Goal: Task Accomplishment & Management: Manage account settings

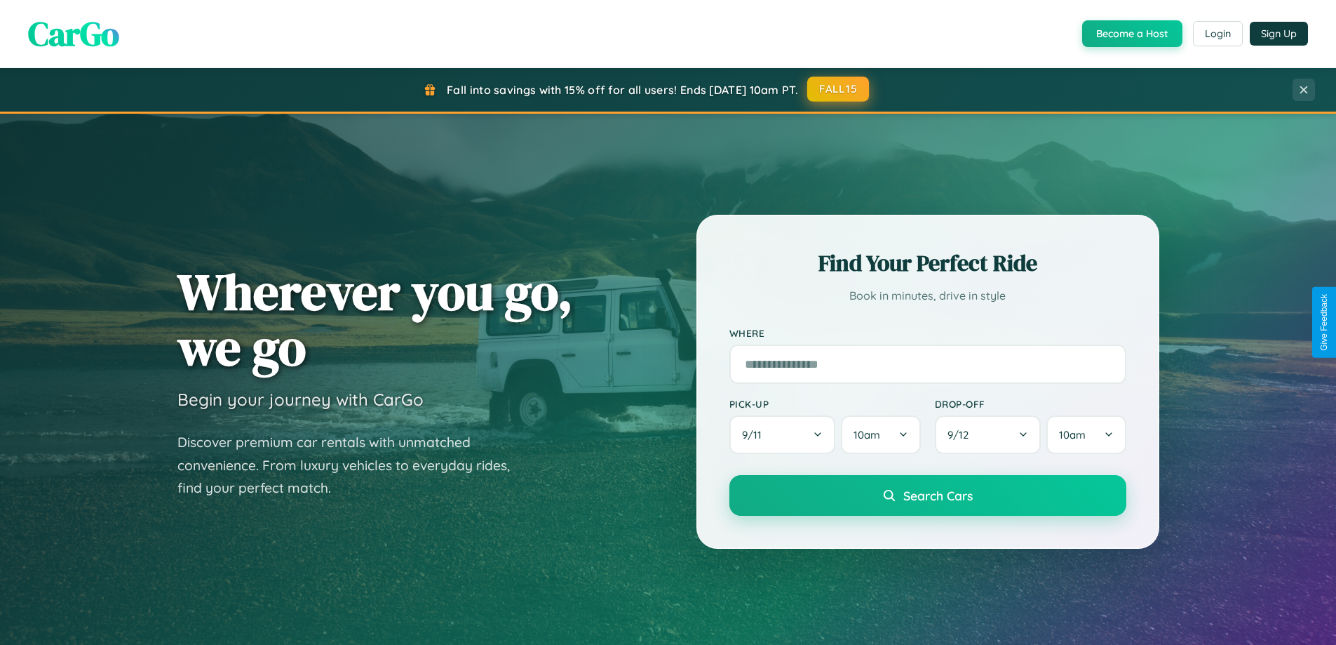
click at [839, 89] on button "FALL15" at bounding box center [838, 88] width 62 height 25
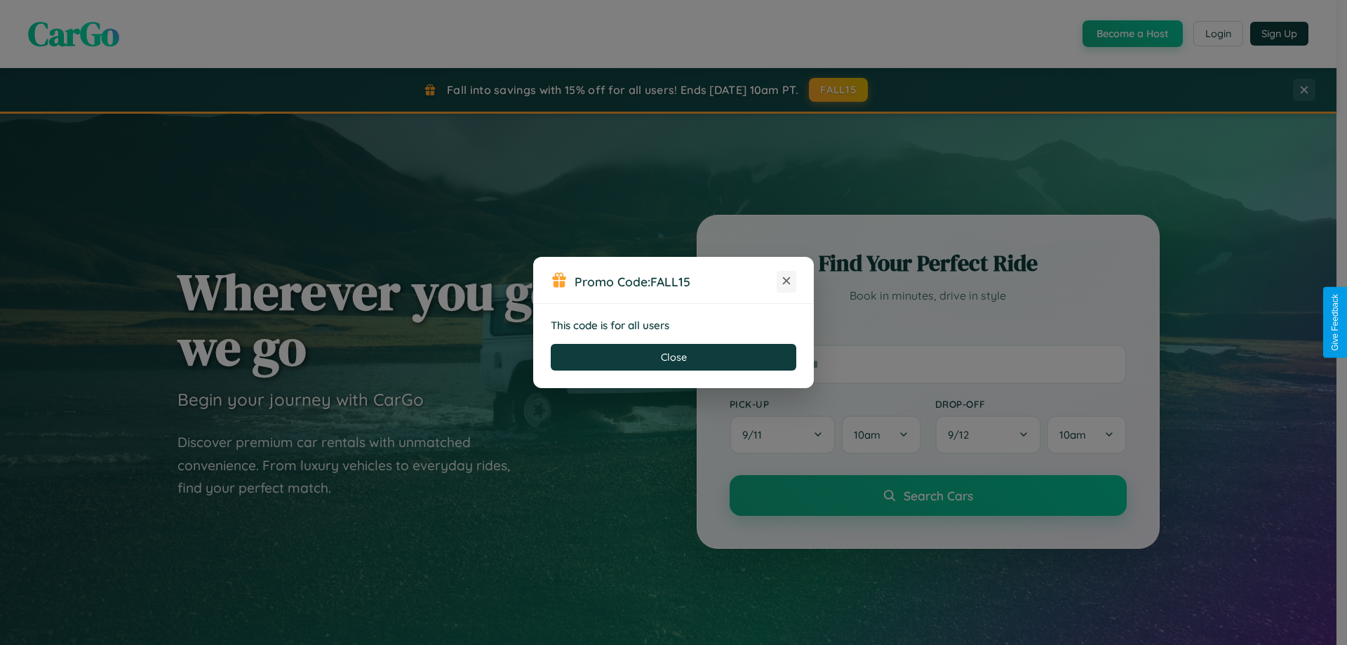
click at [786, 281] on icon at bounding box center [786, 281] width 14 height 14
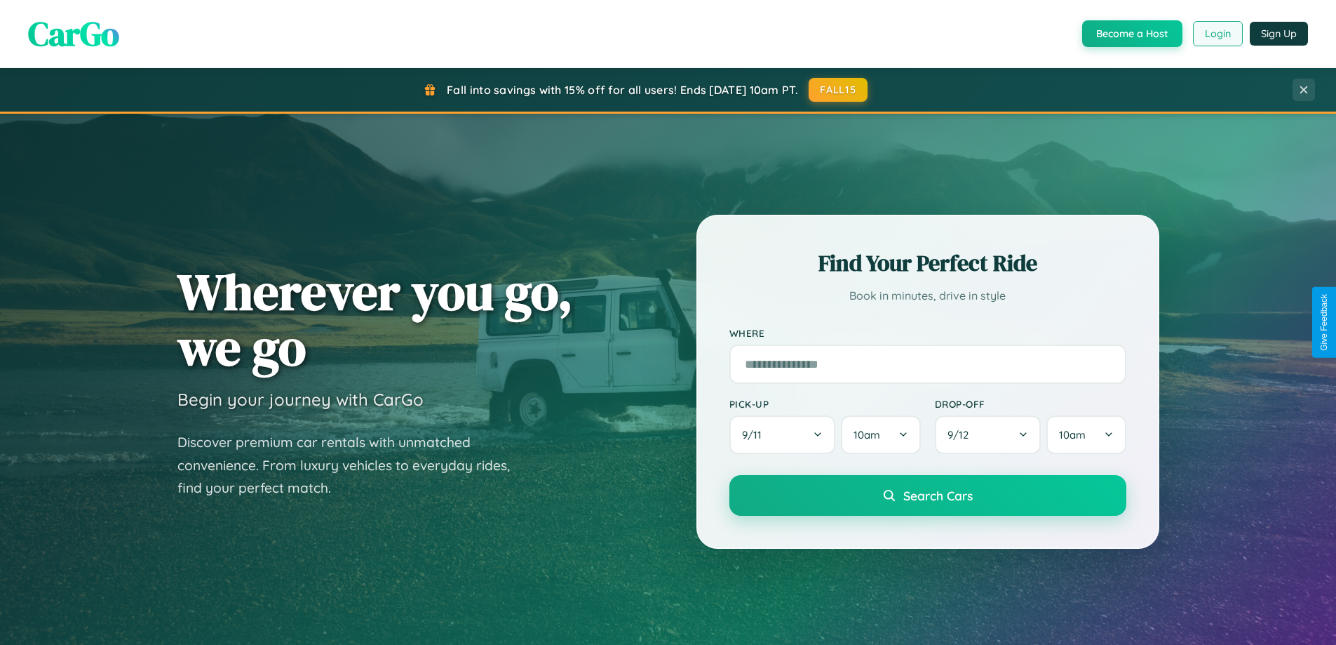
click at [1217, 34] on button "Login" at bounding box center [1218, 33] width 50 height 25
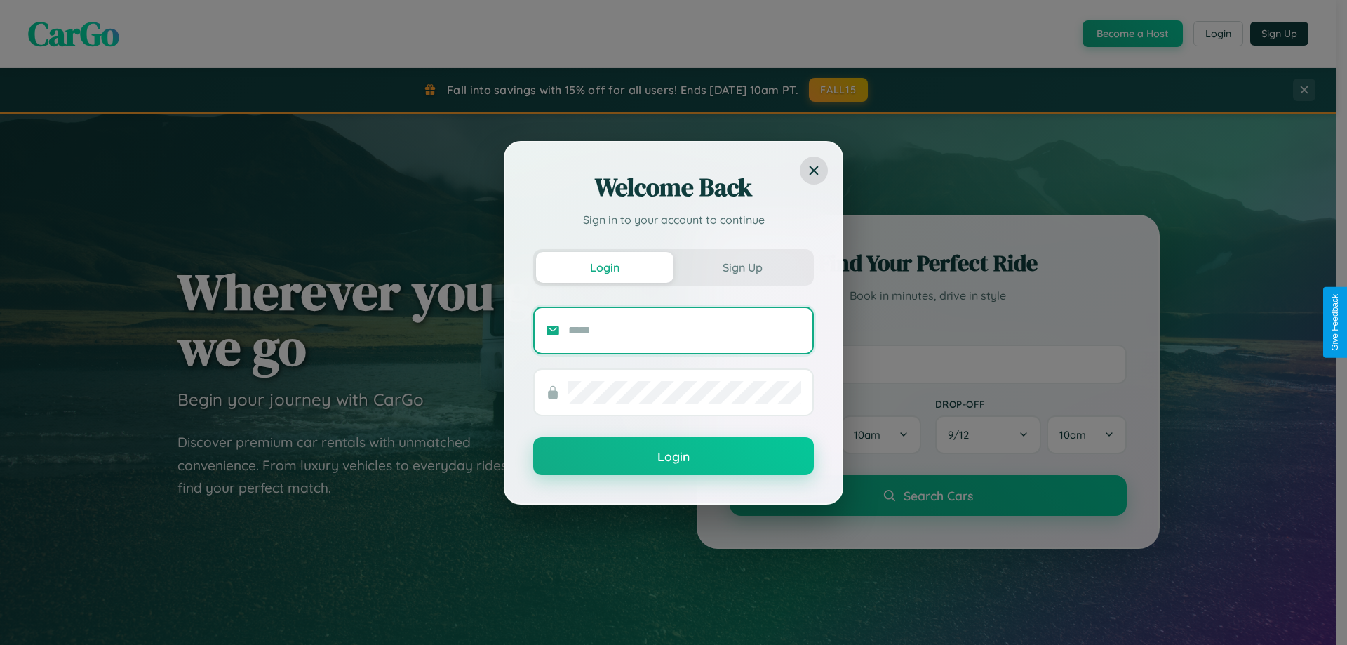
click at [685, 330] on input "text" at bounding box center [684, 330] width 233 height 22
type input "**********"
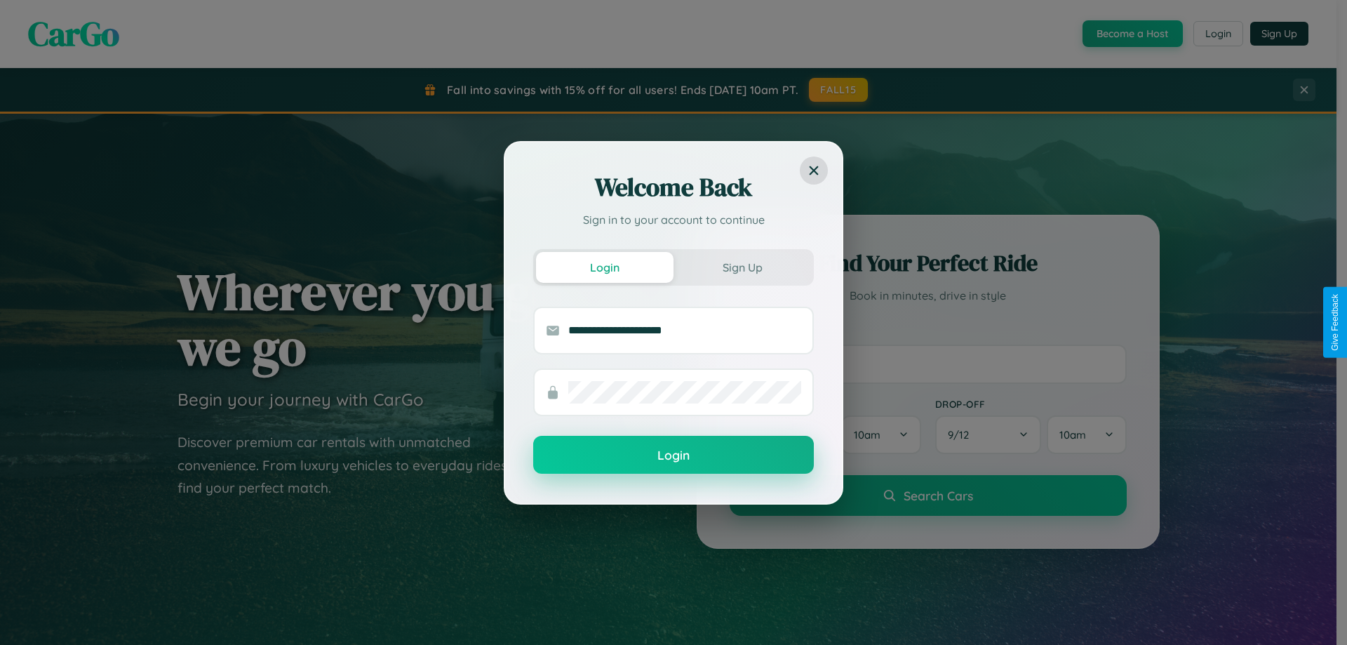
click at [673, 455] on button "Login" at bounding box center [673, 455] width 281 height 38
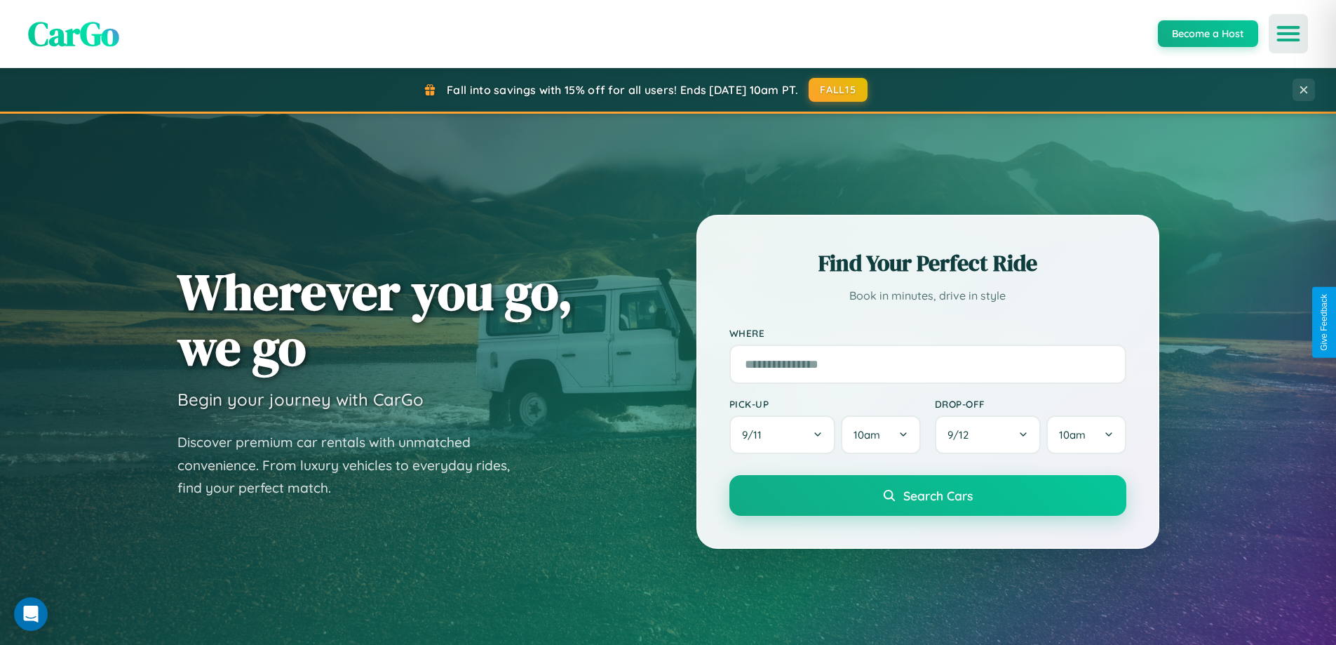
click at [1288, 34] on icon "Open menu" at bounding box center [1289, 33] width 20 height 13
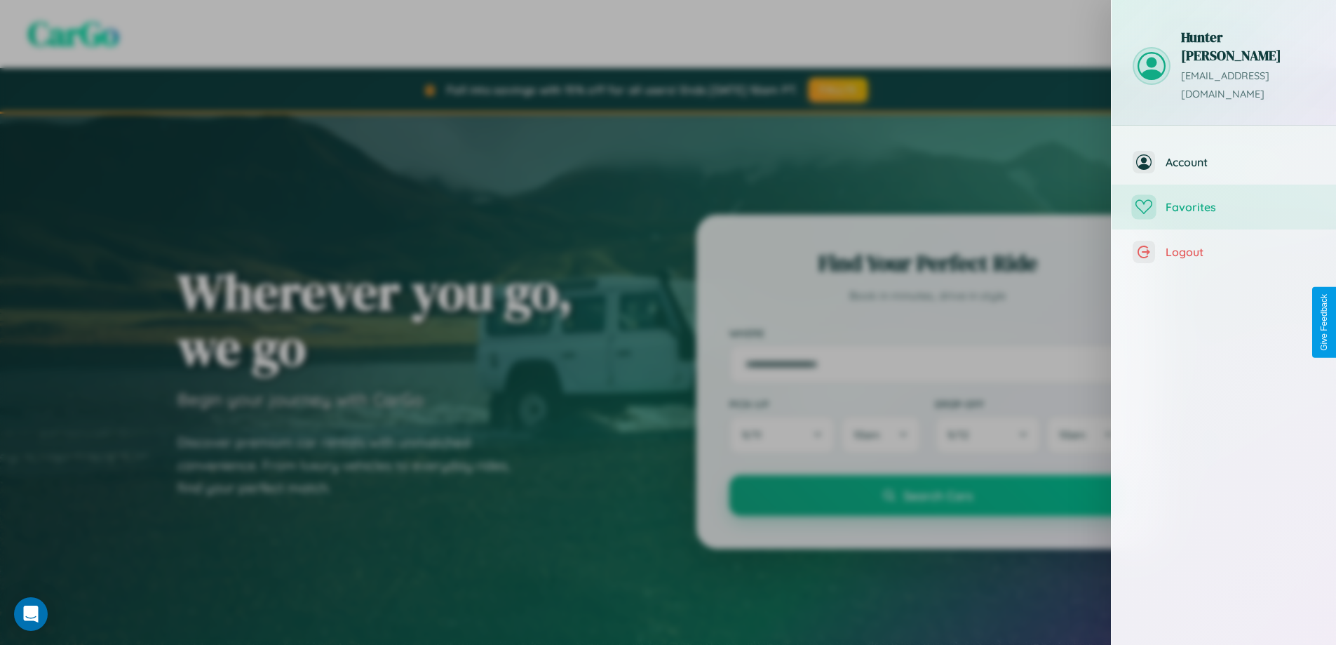
click at [1224, 200] on span "Favorites" at bounding box center [1240, 207] width 149 height 14
